Goal: Information Seeking & Learning: Learn about a topic

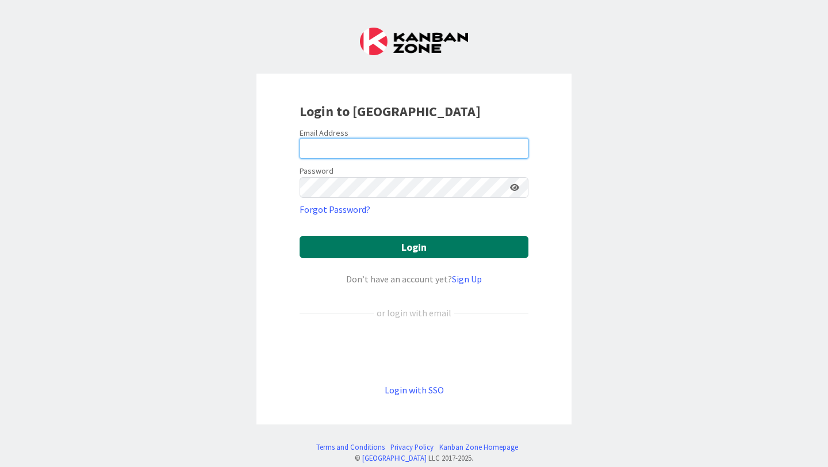
type input "[EMAIL_ADDRESS][PERSON_NAME][DOMAIN_NAME]"
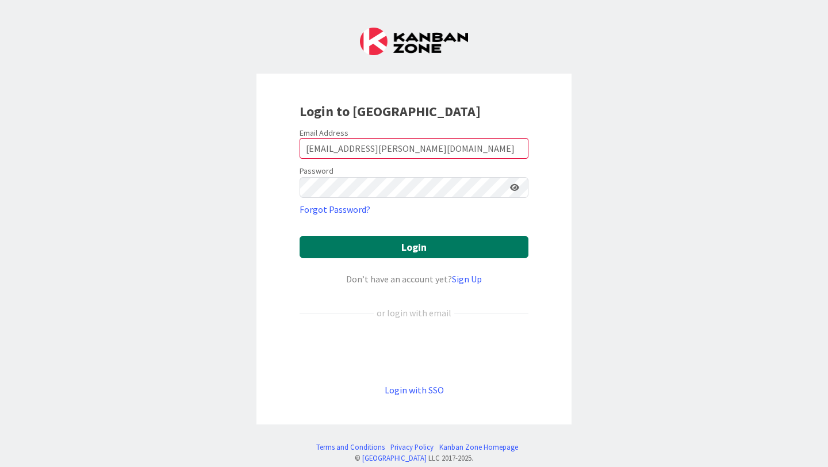
click at [339, 239] on button "Login" at bounding box center [414, 247] width 229 height 22
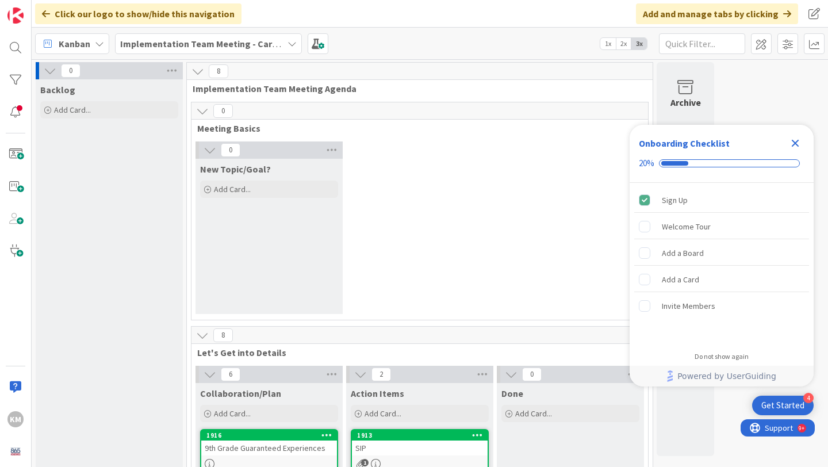
click at [266, 51] on div "Implementation Team Meeting - Career Themed" at bounding box center [208, 43] width 187 height 21
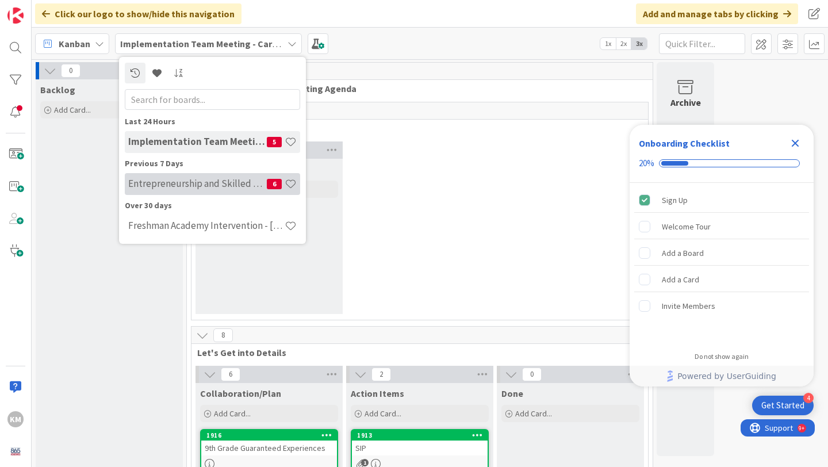
click at [220, 187] on h4 "Entrepreneurship and Skilled Services Interventions - [DATE]-[DATE]" at bounding box center [197, 184] width 139 height 12
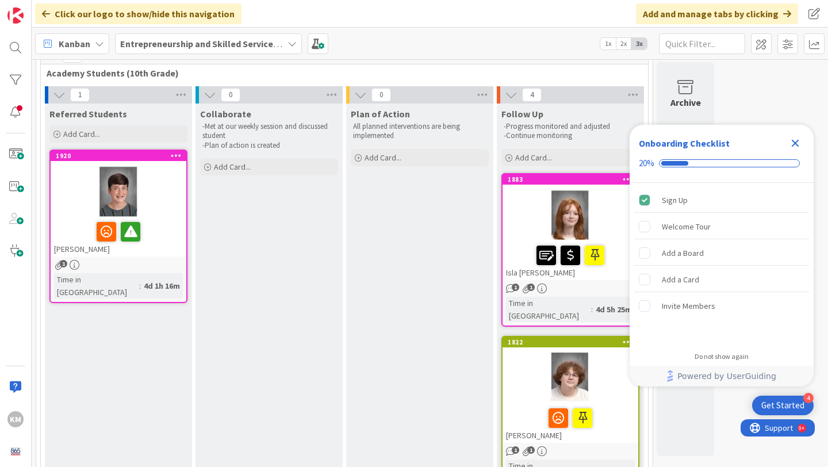
click at [796, 147] on icon "Close Checklist" at bounding box center [796, 143] width 14 height 14
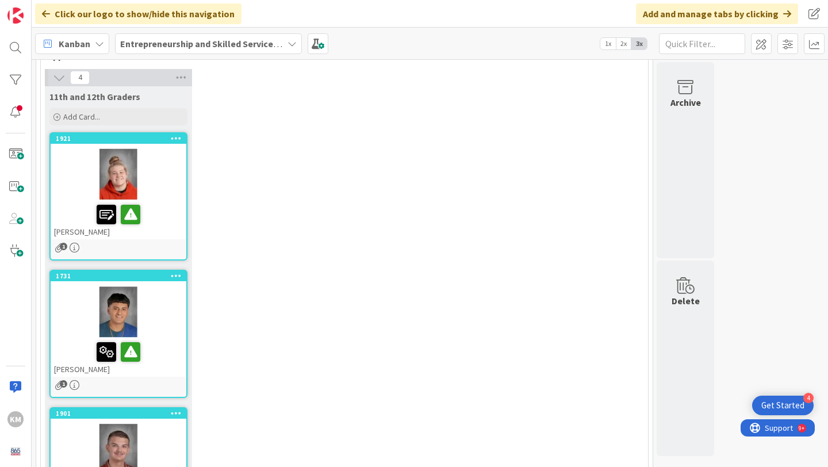
scroll to position [862, 0]
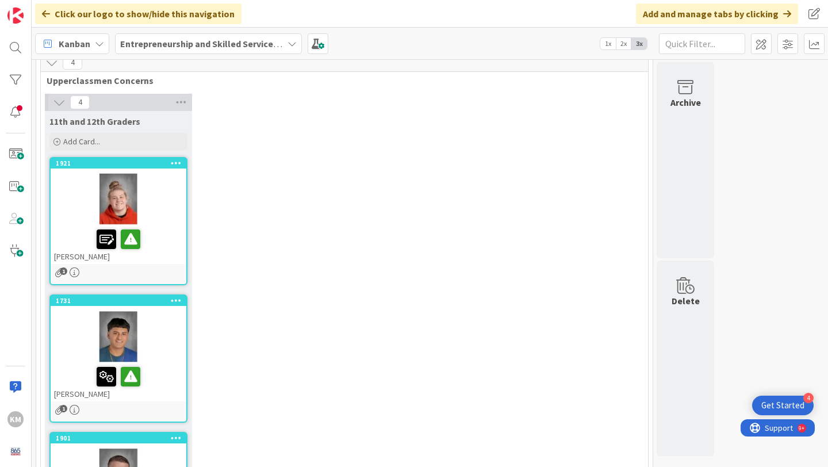
click at [78, 225] on div "[PERSON_NAME]" at bounding box center [119, 244] width 136 height 39
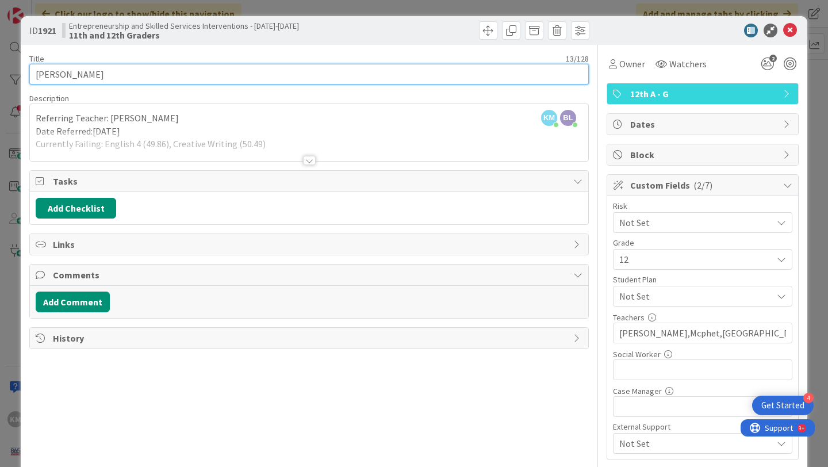
click at [50, 76] on input "[PERSON_NAME]" at bounding box center [309, 74] width 560 height 21
type input "[PERSON_NAME]"
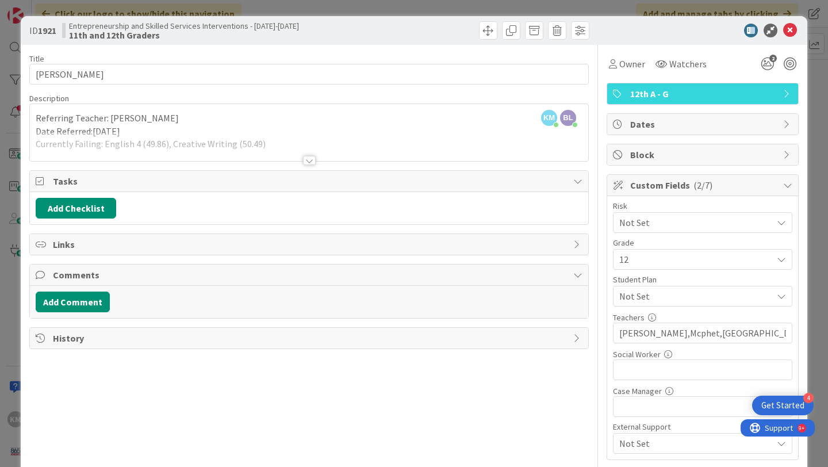
click at [238, 399] on div "Title 13 / 128 [PERSON_NAME] Description KM [PERSON_NAME] just joined [PERSON_N…" at bounding box center [309, 298] width 560 height 507
click at [309, 157] on div at bounding box center [309, 160] width 13 height 9
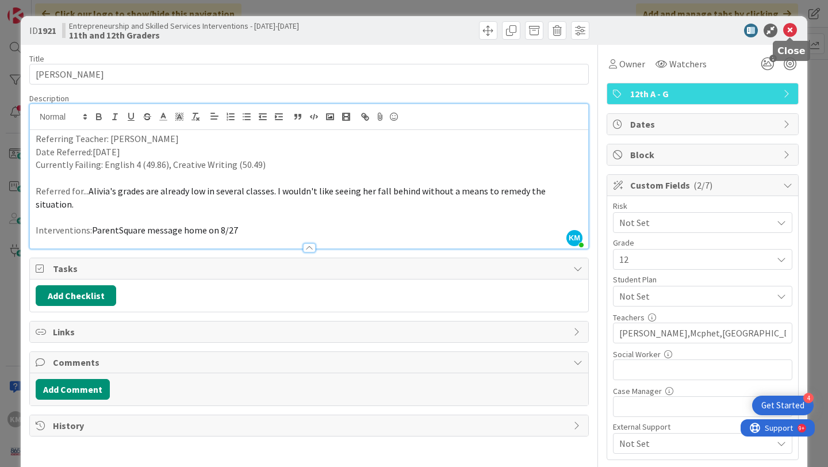
click at [789, 33] on icon at bounding box center [790, 31] width 14 height 14
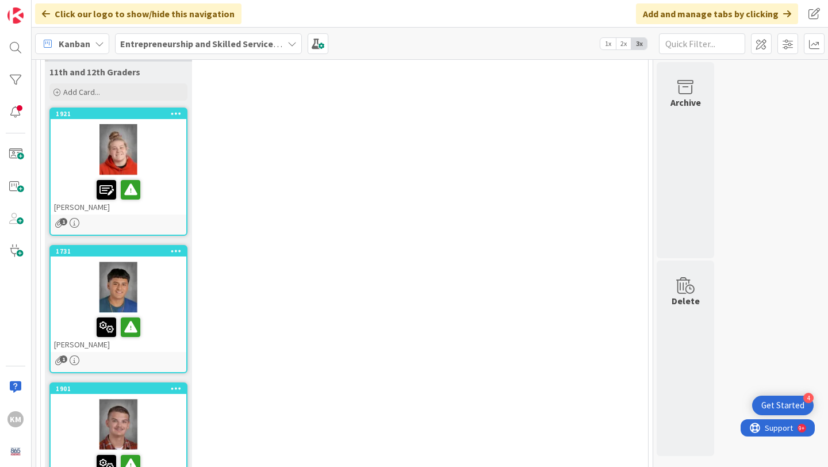
scroll to position [923, 0]
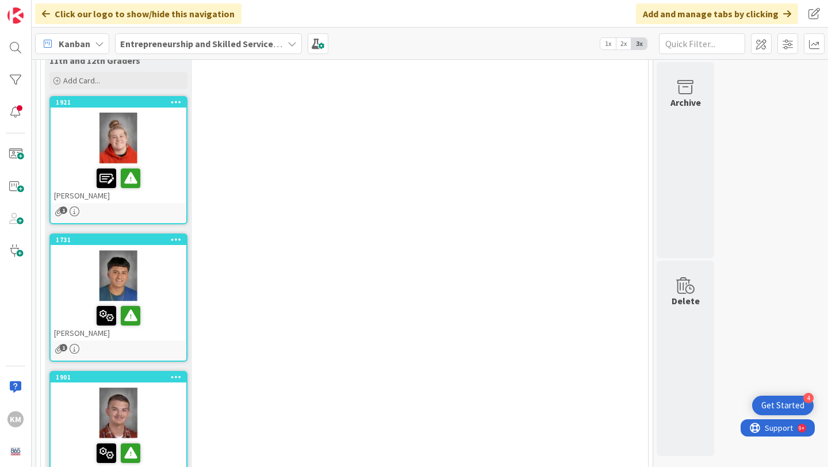
click at [158, 250] on div at bounding box center [119, 276] width 136 height 52
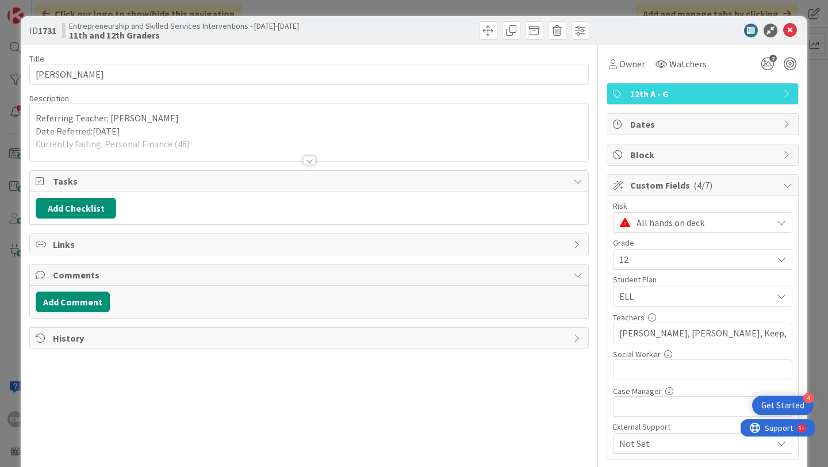
click at [308, 158] on div at bounding box center [309, 160] width 13 height 9
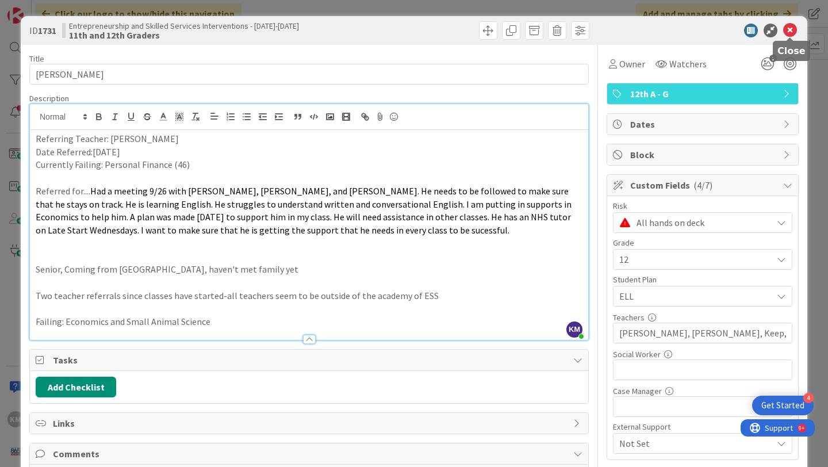
click at [789, 26] on icon at bounding box center [790, 31] width 14 height 14
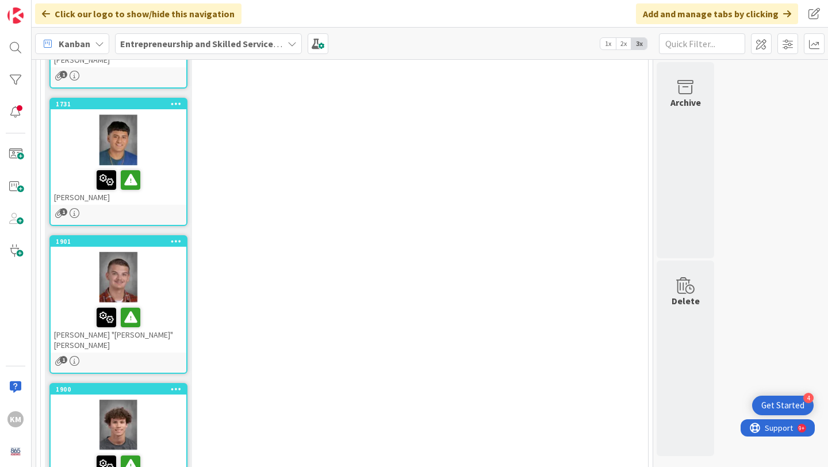
click at [160, 303] on div "[PERSON_NAME] "[PERSON_NAME]" [PERSON_NAME]" at bounding box center [119, 327] width 136 height 49
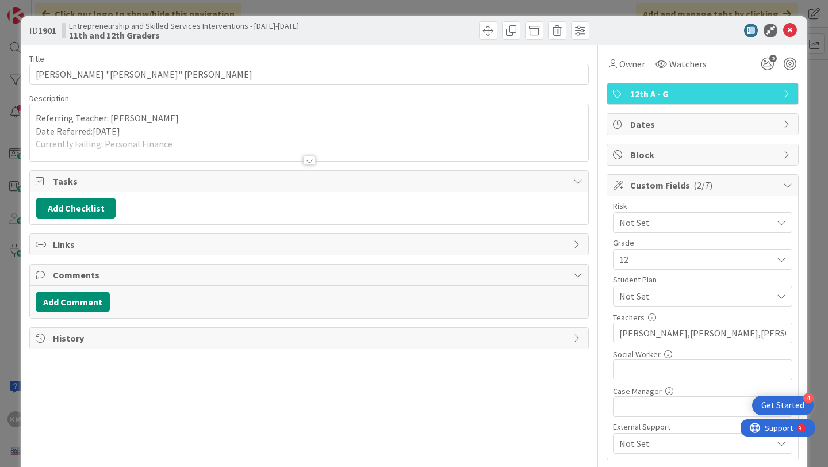
click at [307, 160] on div at bounding box center [309, 160] width 13 height 9
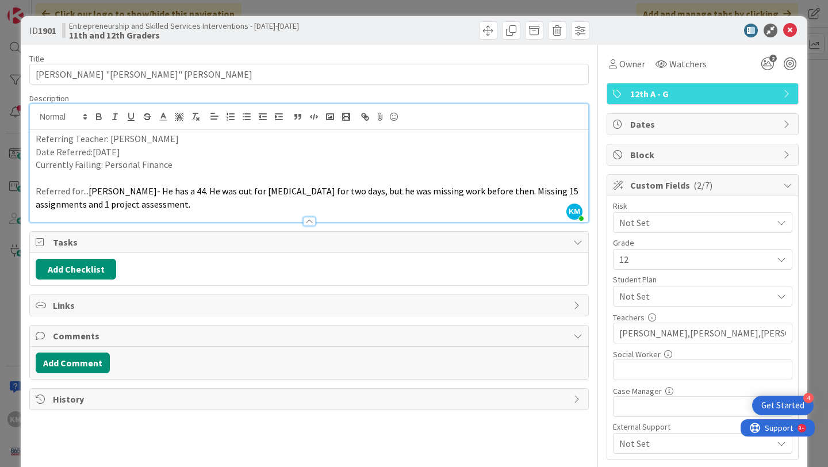
click at [104, 193] on span "[PERSON_NAME]- He has a 44. He was out for [MEDICAL_DATA] for two days, but he …" at bounding box center [308, 197] width 545 height 25
click at [790, 35] on icon at bounding box center [790, 31] width 14 height 14
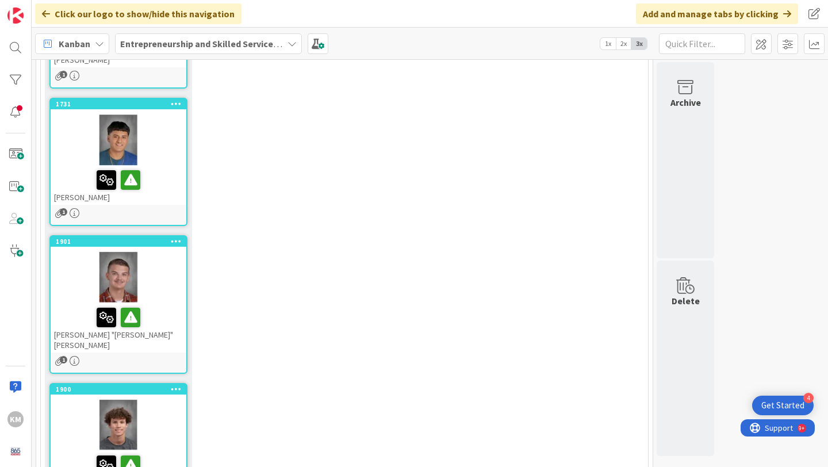
click at [149, 399] on div at bounding box center [119, 425] width 136 height 52
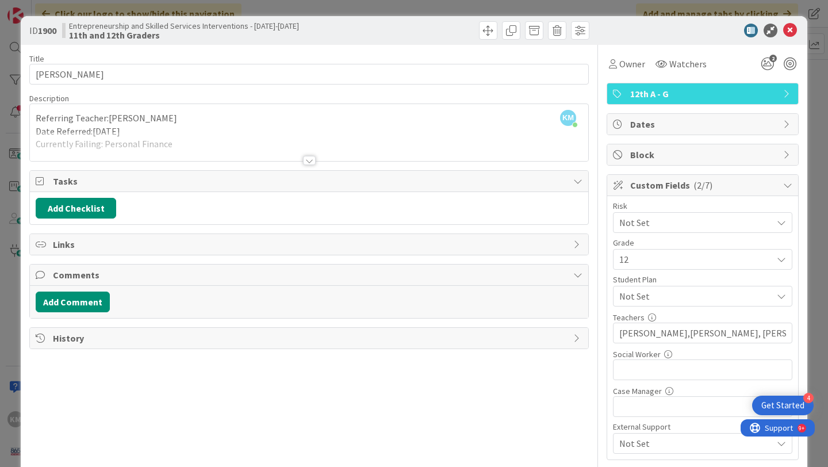
click at [312, 159] on div at bounding box center [309, 160] width 13 height 9
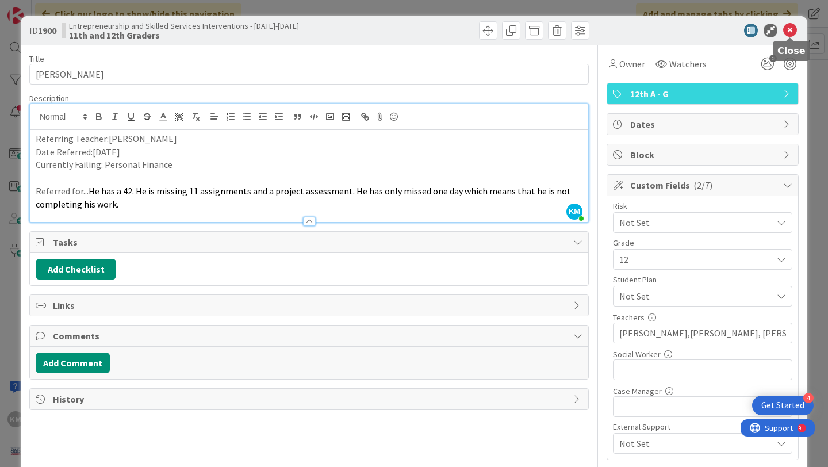
click at [791, 32] on icon at bounding box center [790, 31] width 14 height 14
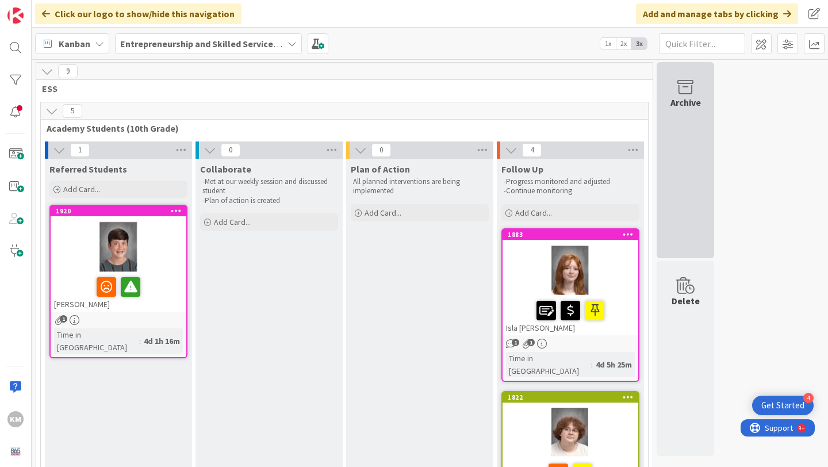
click at [681, 98] on div "Archive" at bounding box center [686, 102] width 30 height 14
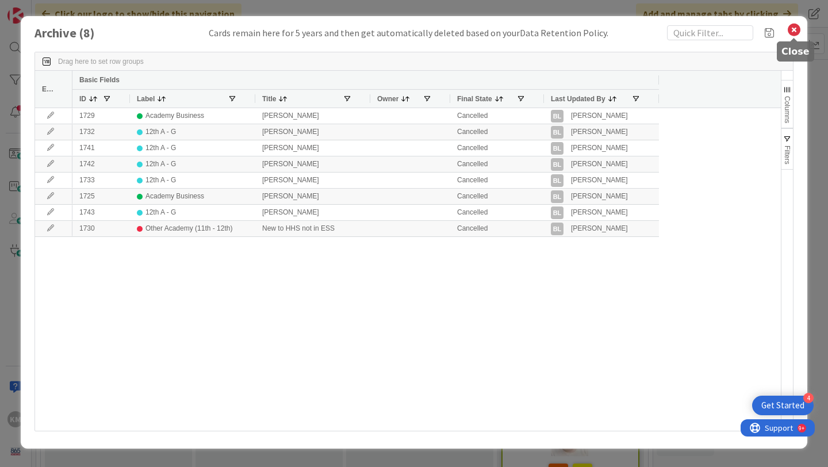
click at [792, 32] on icon at bounding box center [794, 30] width 15 height 16
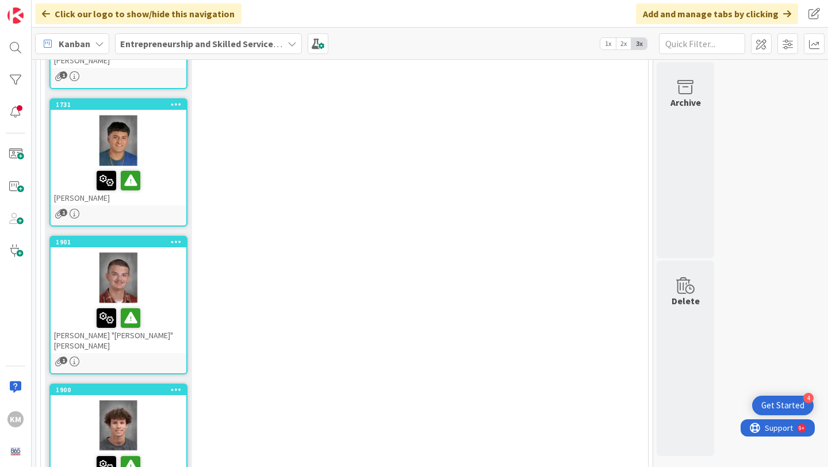
scroll to position [1059, 0]
